Goal: Information Seeking & Learning: Learn about a topic

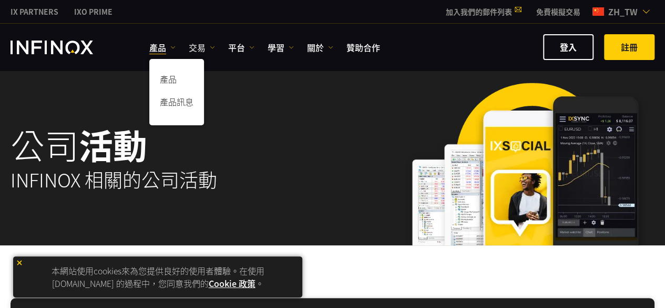
click at [210, 46] on img at bounding box center [212, 47] width 5 height 5
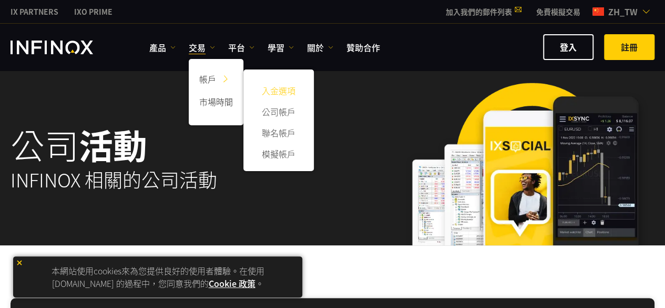
click at [276, 86] on link "入金選項" at bounding box center [278, 90] width 49 height 21
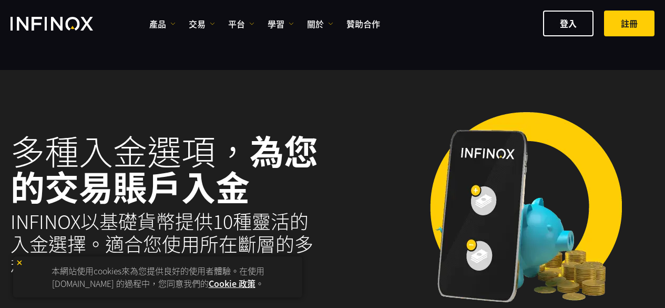
select select "***"
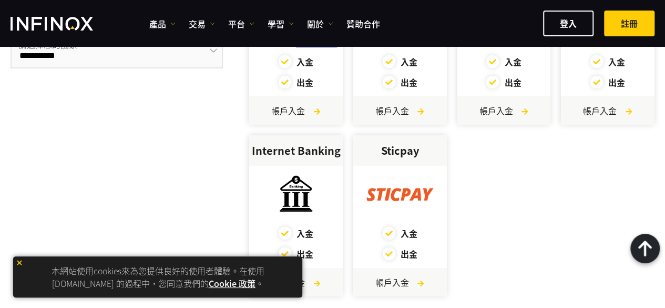
click at [19, 264] on img at bounding box center [19, 262] width 7 height 7
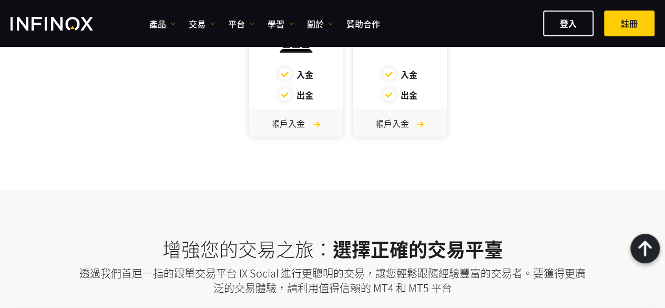
scroll to position [421, 0]
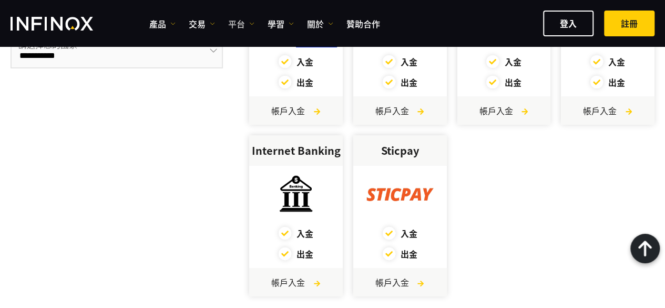
click at [250, 24] on img at bounding box center [251, 23] width 5 height 5
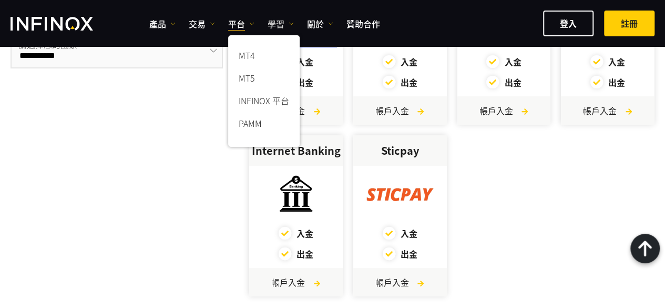
scroll to position [0, 0]
click at [264, 101] on link "INFINOX 平台" at bounding box center [264, 102] width 72 height 23
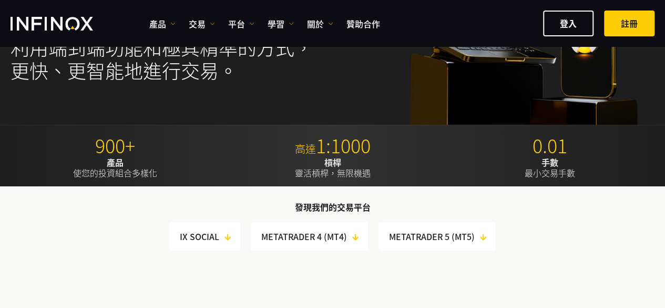
click at [138, 155] on p "900+" at bounding box center [115, 145] width 209 height 23
click at [111, 162] on strong "產品" at bounding box center [115, 162] width 17 height 13
click at [110, 176] on p "產品 使您的投資組合多樣化" at bounding box center [115, 167] width 209 height 21
click at [342, 168] on p "槓桿 靈活槓桿，無限機遇" at bounding box center [332, 167] width 209 height 21
click at [565, 175] on p "手數 最小交易手數" at bounding box center [549, 167] width 209 height 21
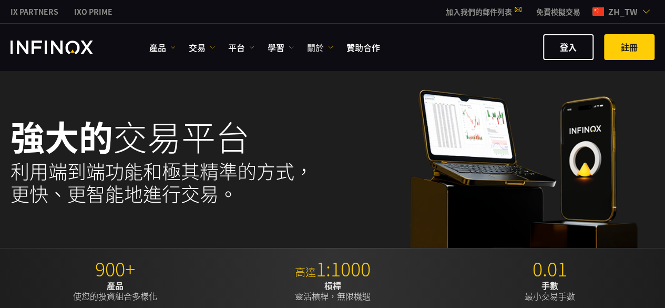
click at [327, 46] on link "關於" at bounding box center [320, 47] width 26 height 13
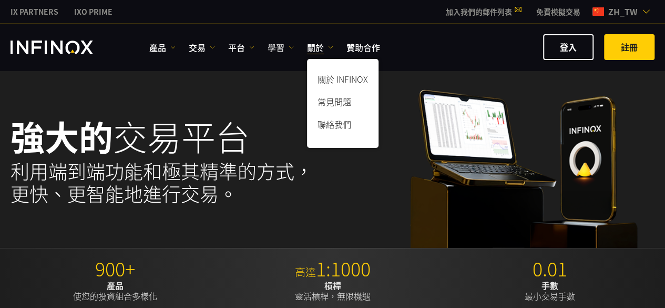
click at [289, 46] on img at bounding box center [291, 47] width 5 height 5
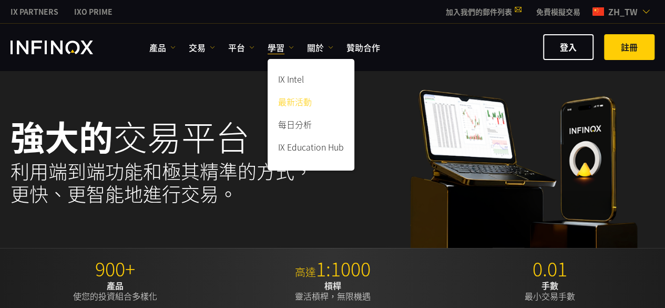
click at [304, 96] on link "最新活動" at bounding box center [311, 103] width 87 height 23
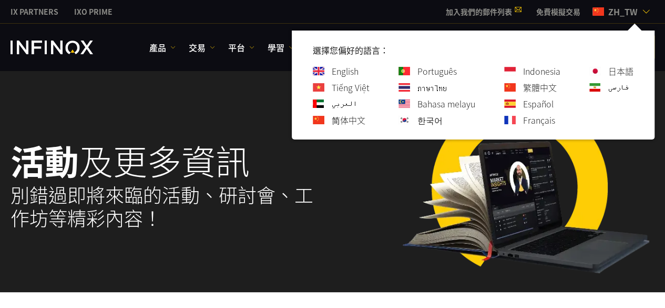
click at [320, 180] on div "活動 及更多資訊 別錯過即將來臨的活動、研討會、工作坊等精彩內容！" at bounding box center [333, 186] width 644 height 212
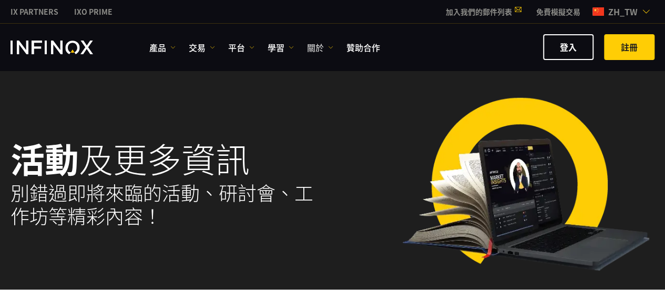
click at [327, 48] on link "關於" at bounding box center [320, 47] width 26 height 13
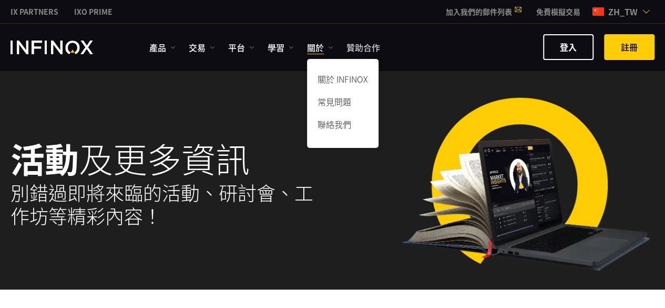
click at [370, 46] on link "贊助合作" at bounding box center [363, 47] width 34 height 13
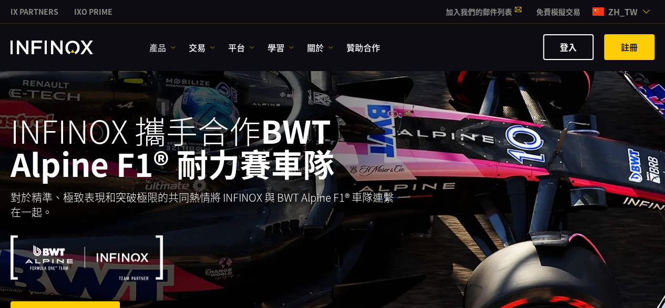
click at [169, 51] on link "產品" at bounding box center [162, 47] width 26 height 13
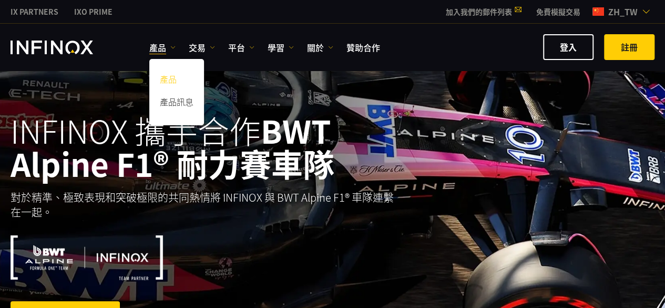
click at [172, 79] on link "產品" at bounding box center [176, 80] width 55 height 23
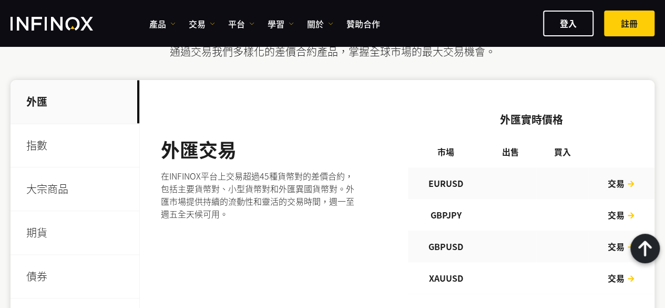
click at [55, 149] on p "指數" at bounding box center [75, 146] width 129 height 44
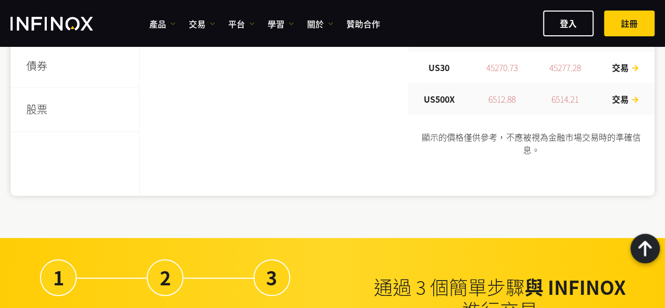
scroll to position [482, 0]
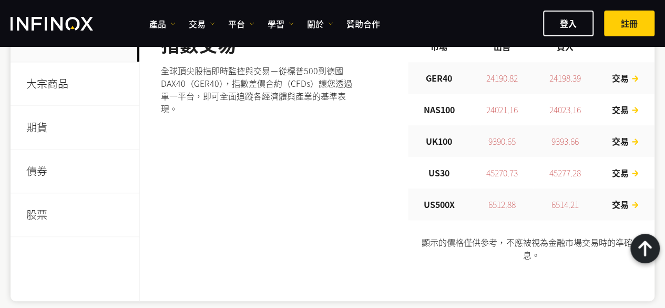
click at [65, 83] on p "大宗商品" at bounding box center [75, 84] width 129 height 44
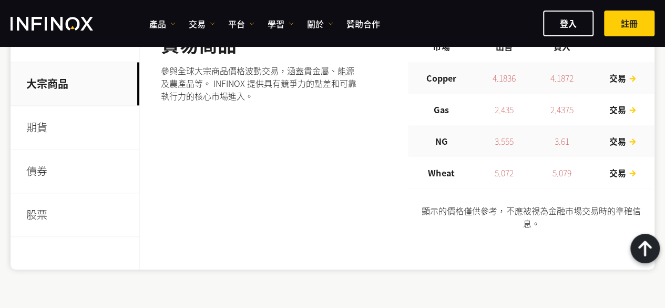
click at [38, 217] on p "股票" at bounding box center [75, 215] width 129 height 44
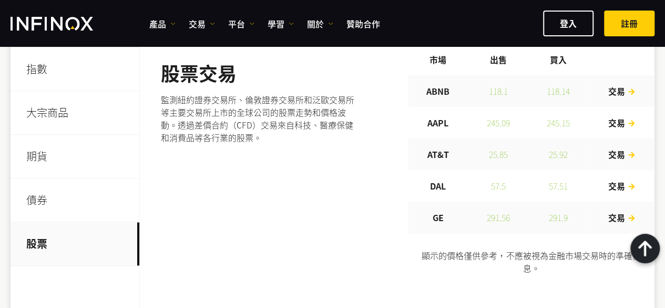
scroll to position [430, 0]
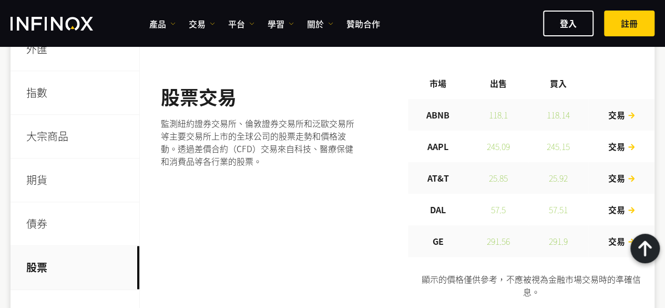
click at [56, 226] on p "債券" at bounding box center [75, 224] width 129 height 44
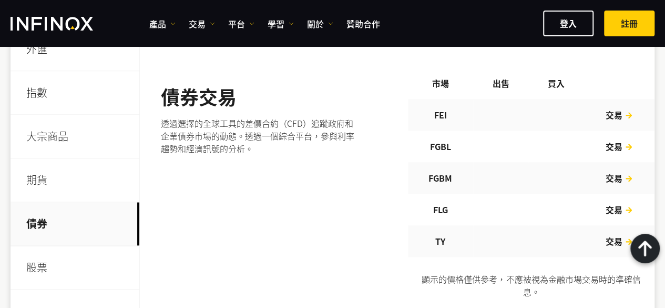
scroll to position [0, 0]
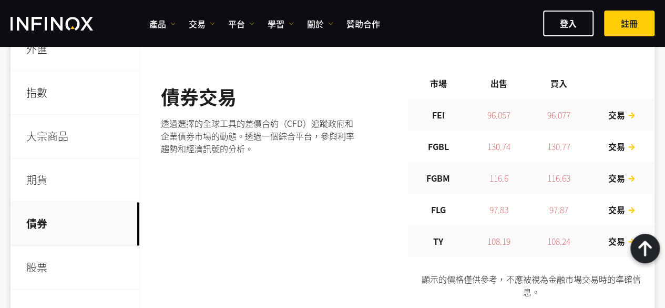
click at [68, 188] on p "期貨" at bounding box center [75, 180] width 129 height 44
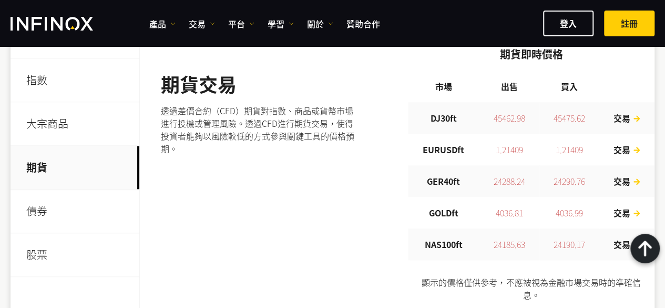
scroll to position [377, 0]
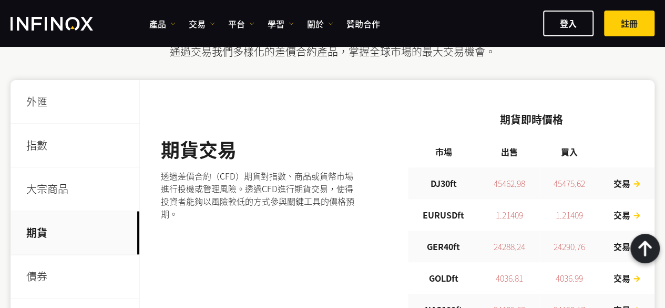
click at [91, 190] on p "大宗商品" at bounding box center [75, 189] width 129 height 44
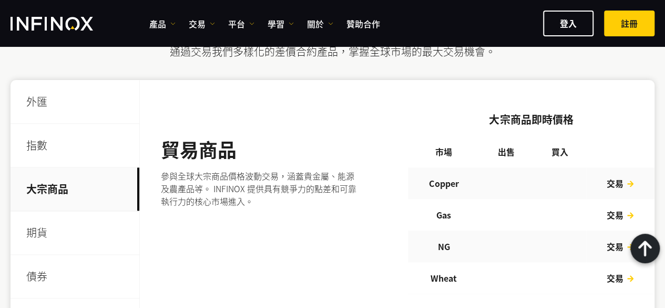
scroll to position [0, 0]
click at [54, 144] on p "指數" at bounding box center [75, 146] width 129 height 44
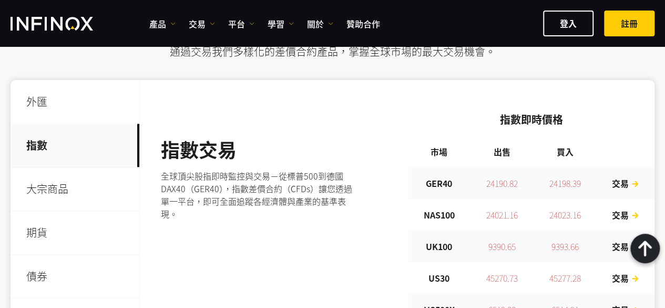
click at [66, 98] on p "外匯" at bounding box center [75, 102] width 129 height 44
